Goal: Transaction & Acquisition: Register for event/course

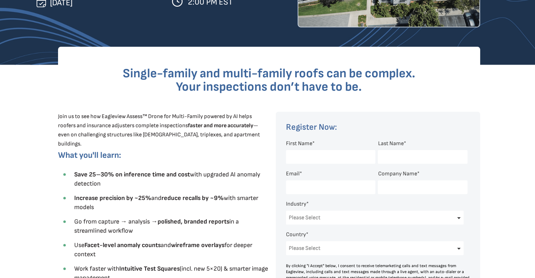
scroll to position [176, 0]
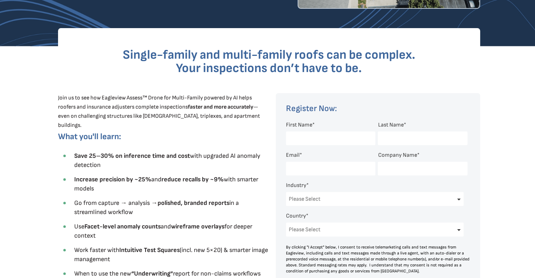
click at [299, 136] on input "First Name *" at bounding box center [330, 138] width 89 height 14
type input "[PERSON_NAME]"
type input "Bisioulis"
type input "[PERSON_NAME][EMAIL_ADDRESS][DOMAIN_NAME]"
select select "[GEOGRAPHIC_DATA]"
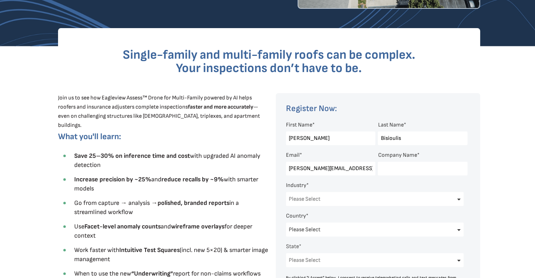
select select "[US_STATE]"
drag, startPoint x: 224, startPoint y: 162, endPoint x: 175, endPoint y: 161, distance: 48.5
type input "[EMAIL_ADDRESS][DOMAIN_NAME]"
type input "M&M Roofing"
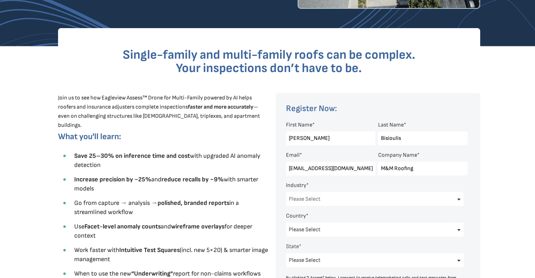
click at [299, 201] on select "Please Select Architects & Engineering Construction Electric/Gas Utilities Gove…" at bounding box center [375, 199] width 178 height 14
select select "Construction"
click at [286, 192] on select "Please Select Architects & Engineering Construction Electric/Gas Utilities Gove…" at bounding box center [375, 199] width 178 height 14
click at [481, 216] on div at bounding box center [268, 239] width 462 height 386
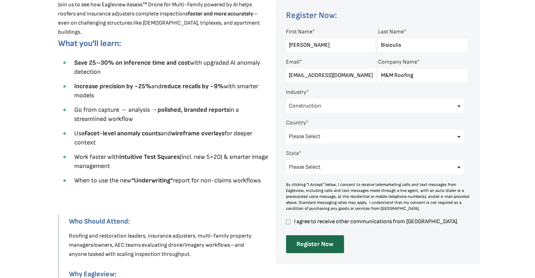
scroll to position [281, 0]
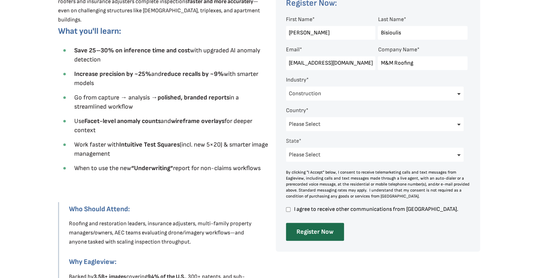
click at [290, 209] on input "I agree to receive other communications from [GEOGRAPHIC_DATA]." at bounding box center [288, 209] width 5 height 6
checkbox input "true"
click at [313, 237] on input "Register Now" at bounding box center [315, 232] width 58 height 18
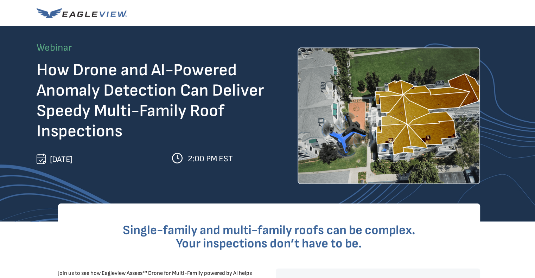
scroll to position [0, 0]
